Goal: Task Accomplishment & Management: Use online tool/utility

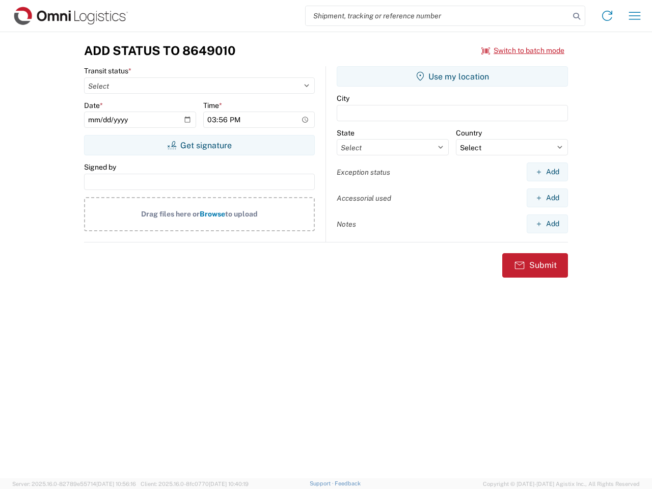
click at [438, 16] on input "search" at bounding box center [438, 15] width 264 height 19
click at [577, 16] on icon at bounding box center [577, 16] width 14 height 14
click at [607, 16] on icon at bounding box center [607, 16] width 16 height 16
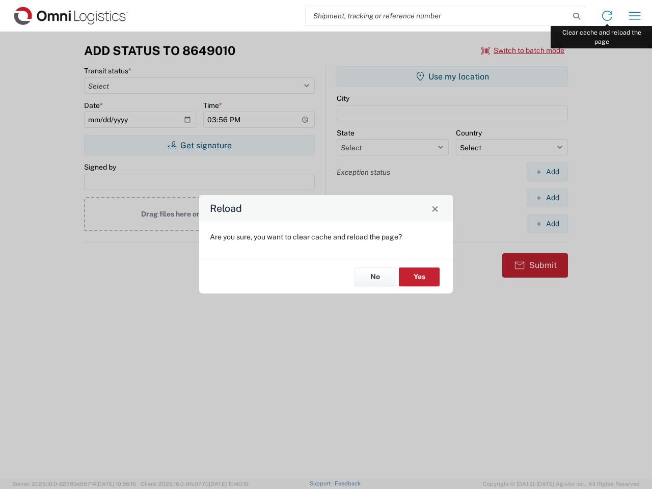
click at [635, 16] on div "Reload Are you sure, you want to clear cache and reload the page? No Yes" at bounding box center [326, 244] width 652 height 489
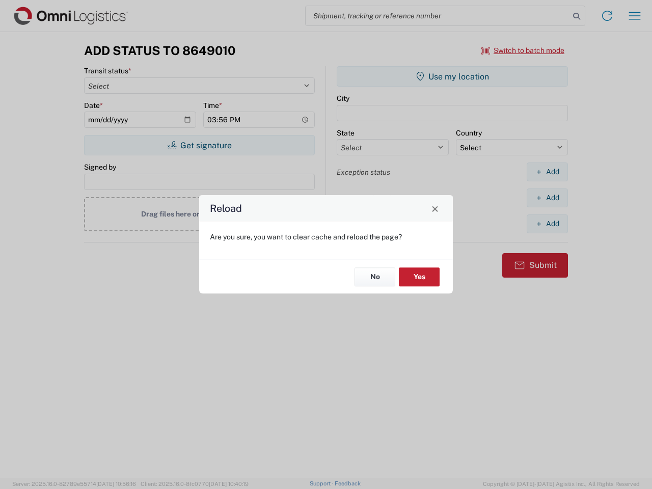
click at [523, 50] on div "Reload Are you sure, you want to clear cache and reload the page? No Yes" at bounding box center [326, 244] width 652 height 489
click at [199, 145] on div "Reload Are you sure, you want to clear cache and reload the page? No Yes" at bounding box center [326, 244] width 652 height 489
click at [452, 76] on div "Reload Are you sure, you want to clear cache and reload the page? No Yes" at bounding box center [326, 244] width 652 height 489
click at [547, 172] on div "Reload Are you sure, you want to clear cache and reload the page? No Yes" at bounding box center [326, 244] width 652 height 489
click at [547, 198] on div "Reload Are you sure, you want to clear cache and reload the page? No Yes" at bounding box center [326, 244] width 652 height 489
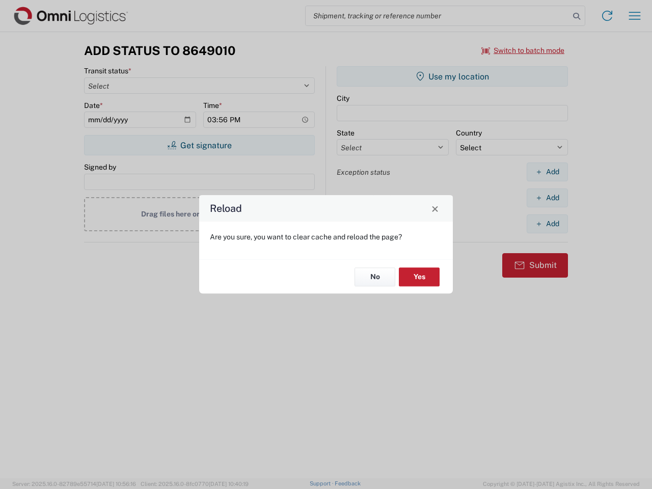
click at [547, 224] on div "Reload Are you sure, you want to clear cache and reload the page? No Yes" at bounding box center [326, 244] width 652 height 489
